Goal: Information Seeking & Learning: Learn about a topic

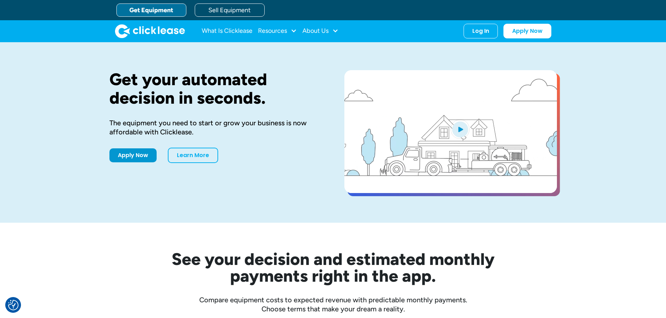
click at [613, 119] on div "Get your automated decision in seconds. The equipment you need to start or grow…" at bounding box center [333, 132] width 666 height 181
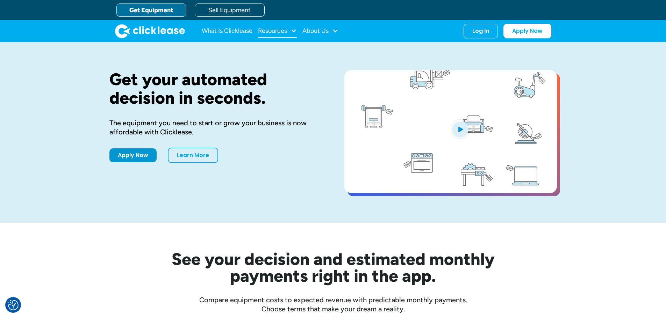
click at [279, 31] on div "Resources" at bounding box center [272, 31] width 29 height 0
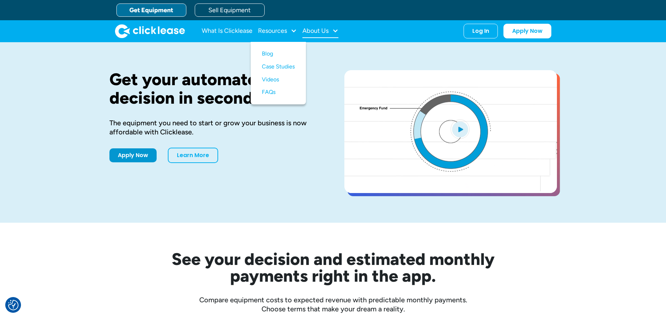
click at [316, 36] on div "About Us" at bounding box center [320, 31] width 36 height 14
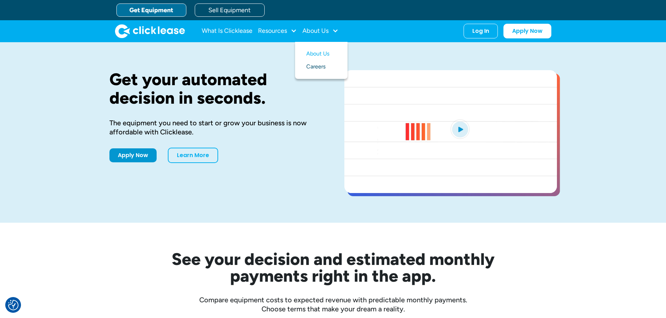
click at [320, 65] on link "Careers" at bounding box center [321, 66] width 30 height 13
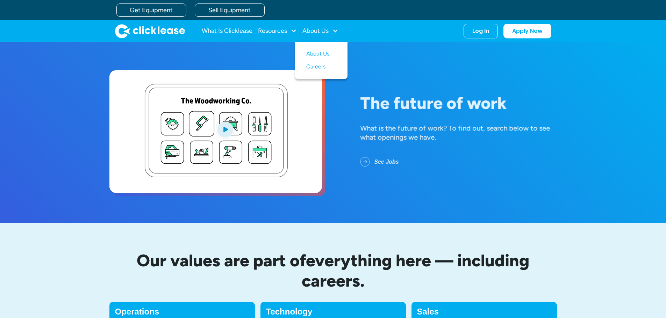
click at [329, 52] on link "About Us" at bounding box center [321, 54] width 30 height 13
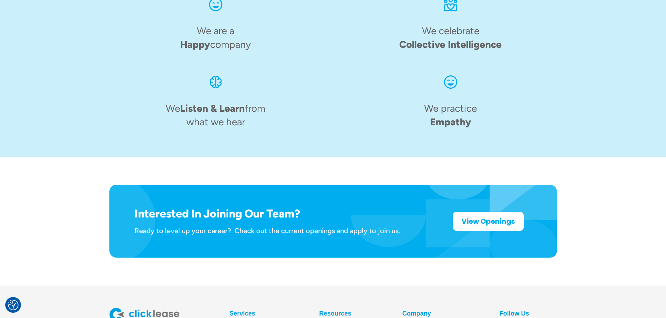
scroll to position [1088, 0]
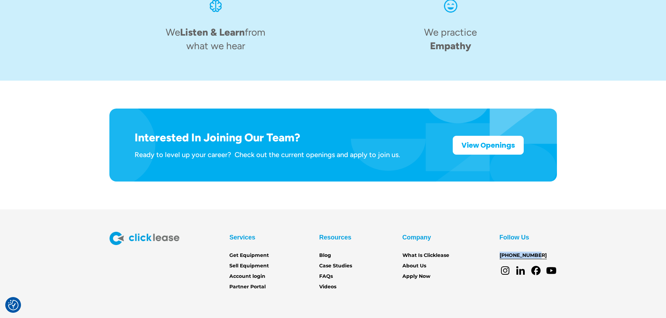
drag, startPoint x: 534, startPoint y: 228, endPoint x: 499, endPoint y: 229, distance: 34.3
click at [500, 232] on div "Follow Us 888-509-5592" at bounding box center [528, 254] width 57 height 45
